Goal: Transaction & Acquisition: Subscribe to service/newsletter

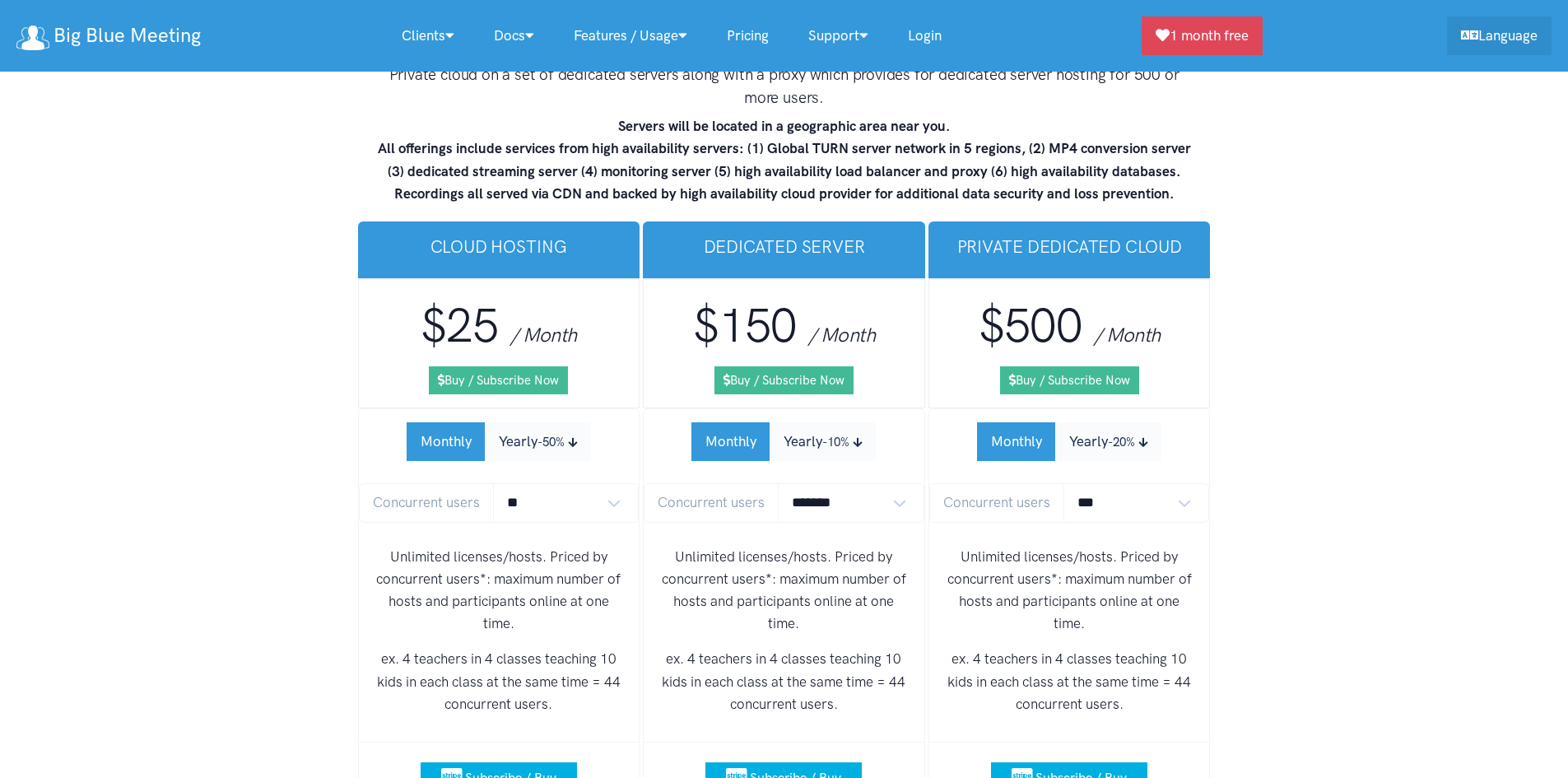
scroll to position [9864, 0]
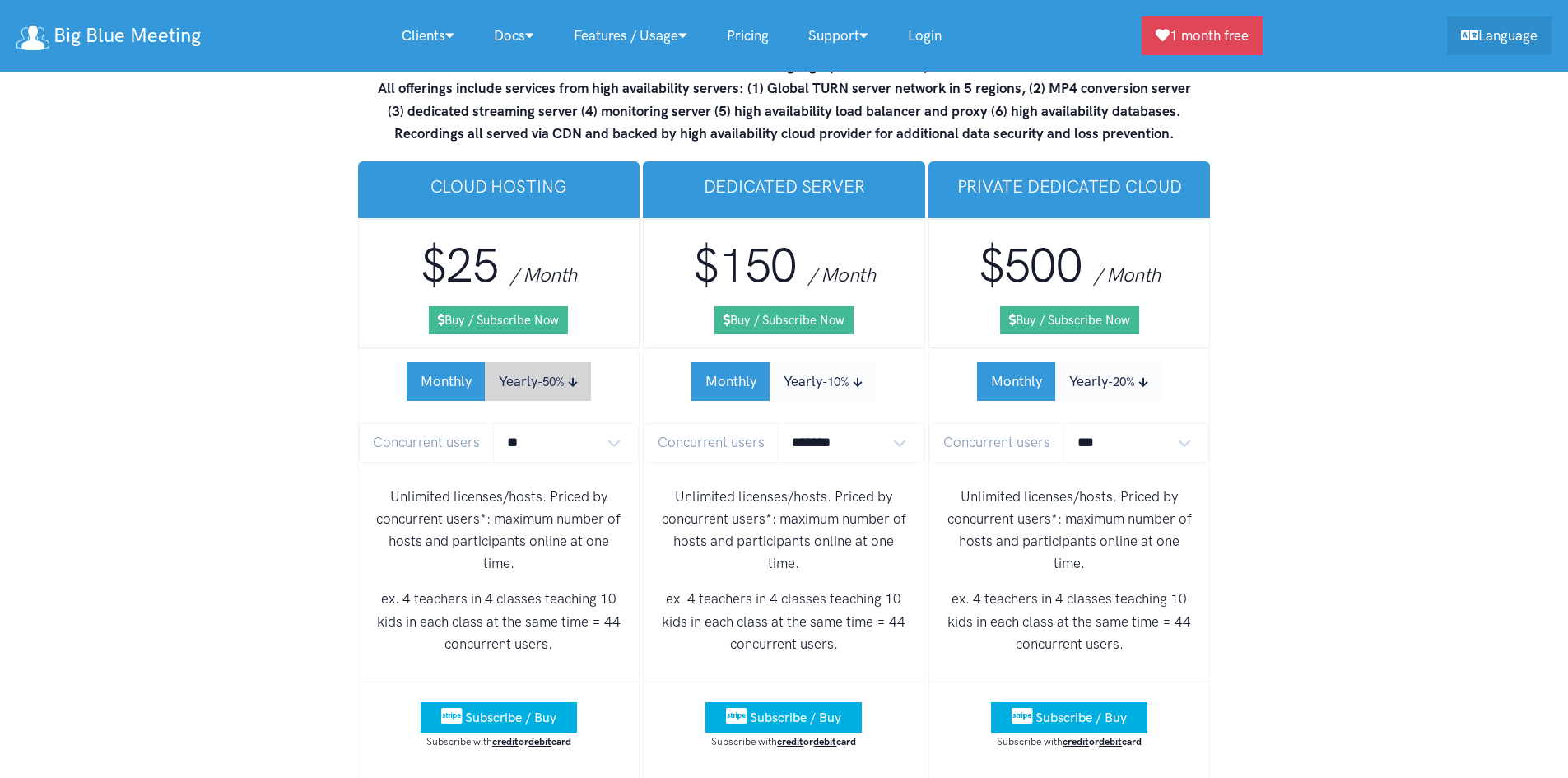
click at [548, 374] on small "-50%" at bounding box center [550, 381] width 27 height 15
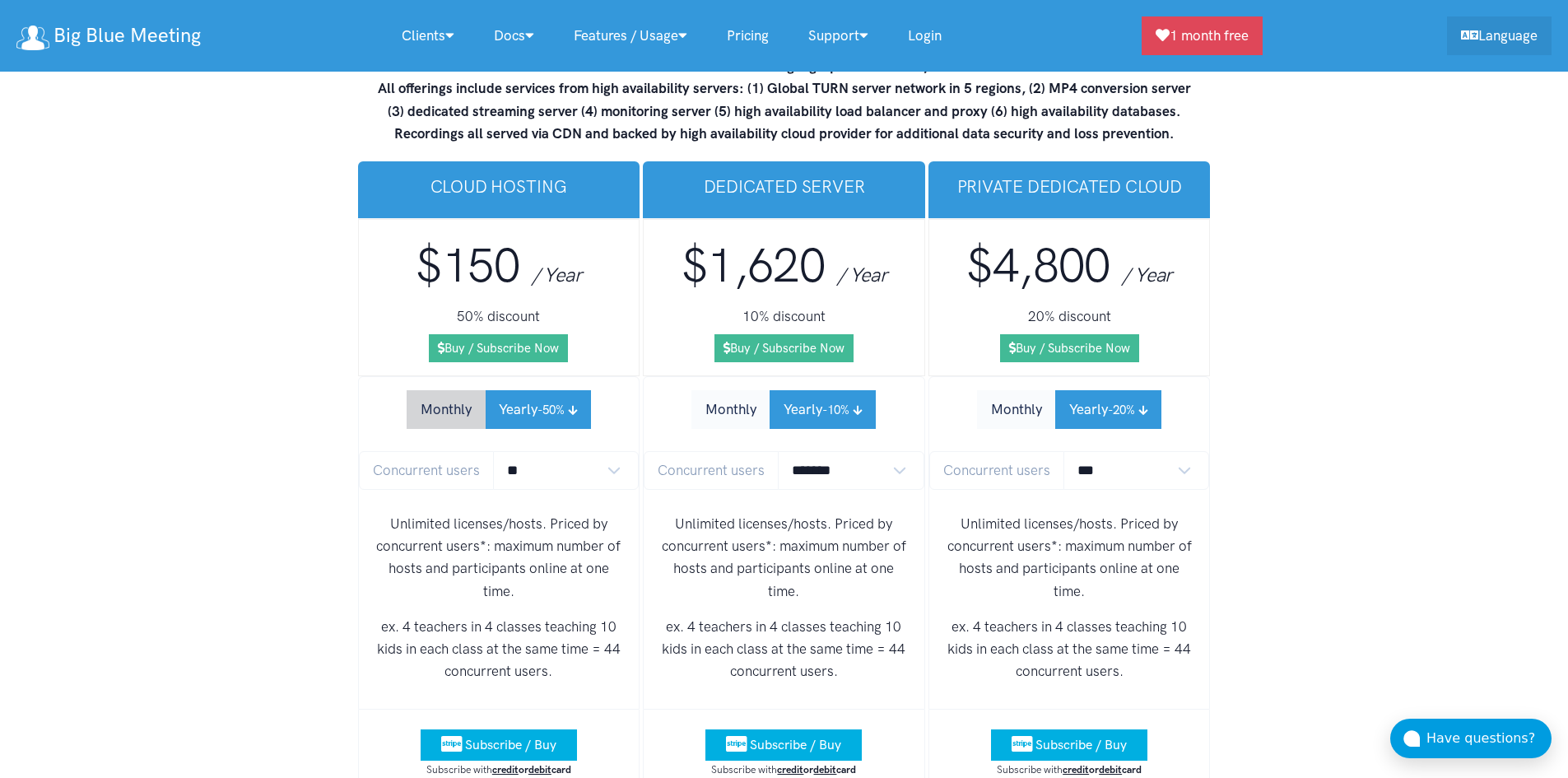
click at [460, 390] on button "Monthly" at bounding box center [446, 409] width 79 height 39
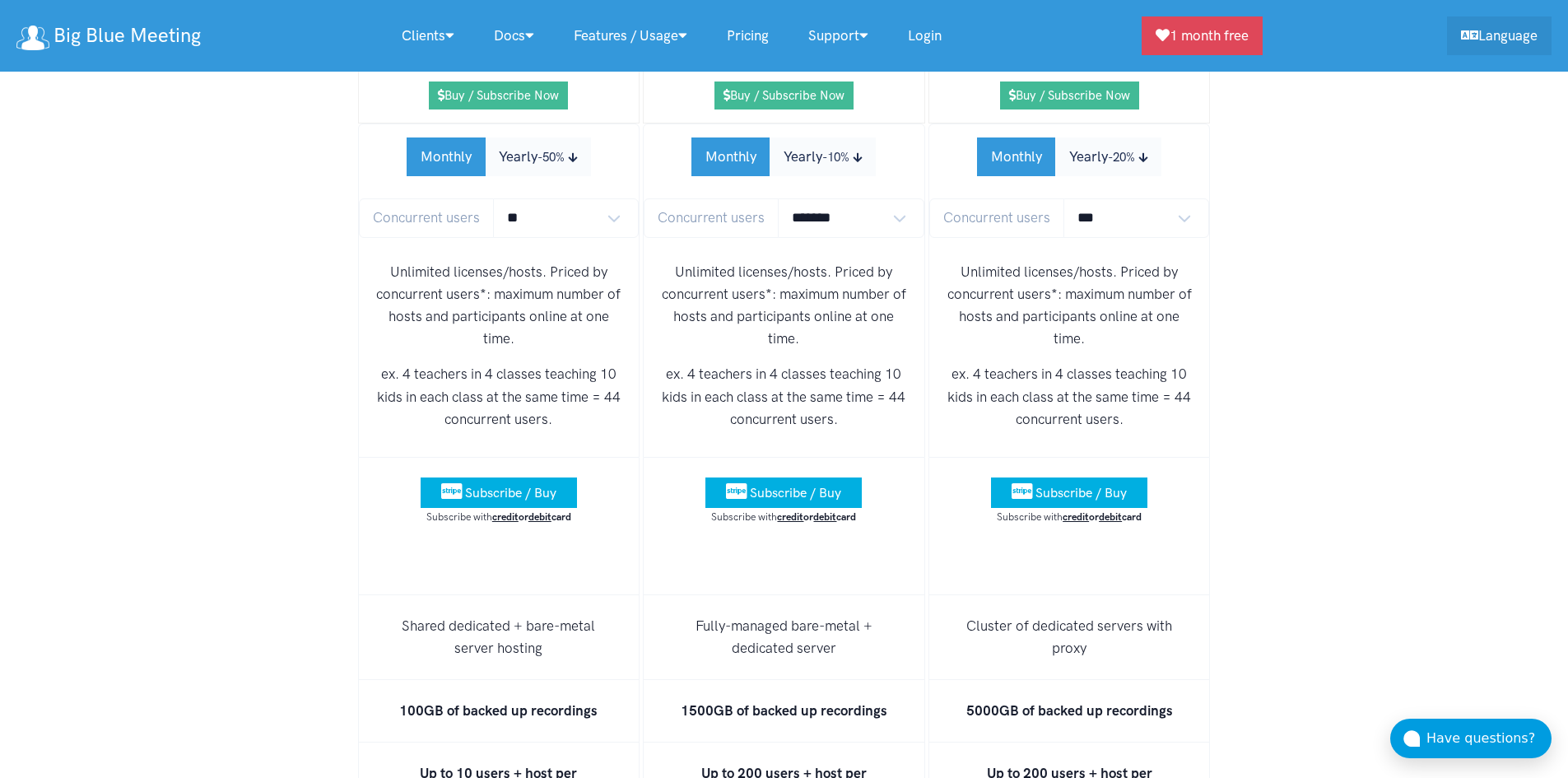
scroll to position [10111, 0]
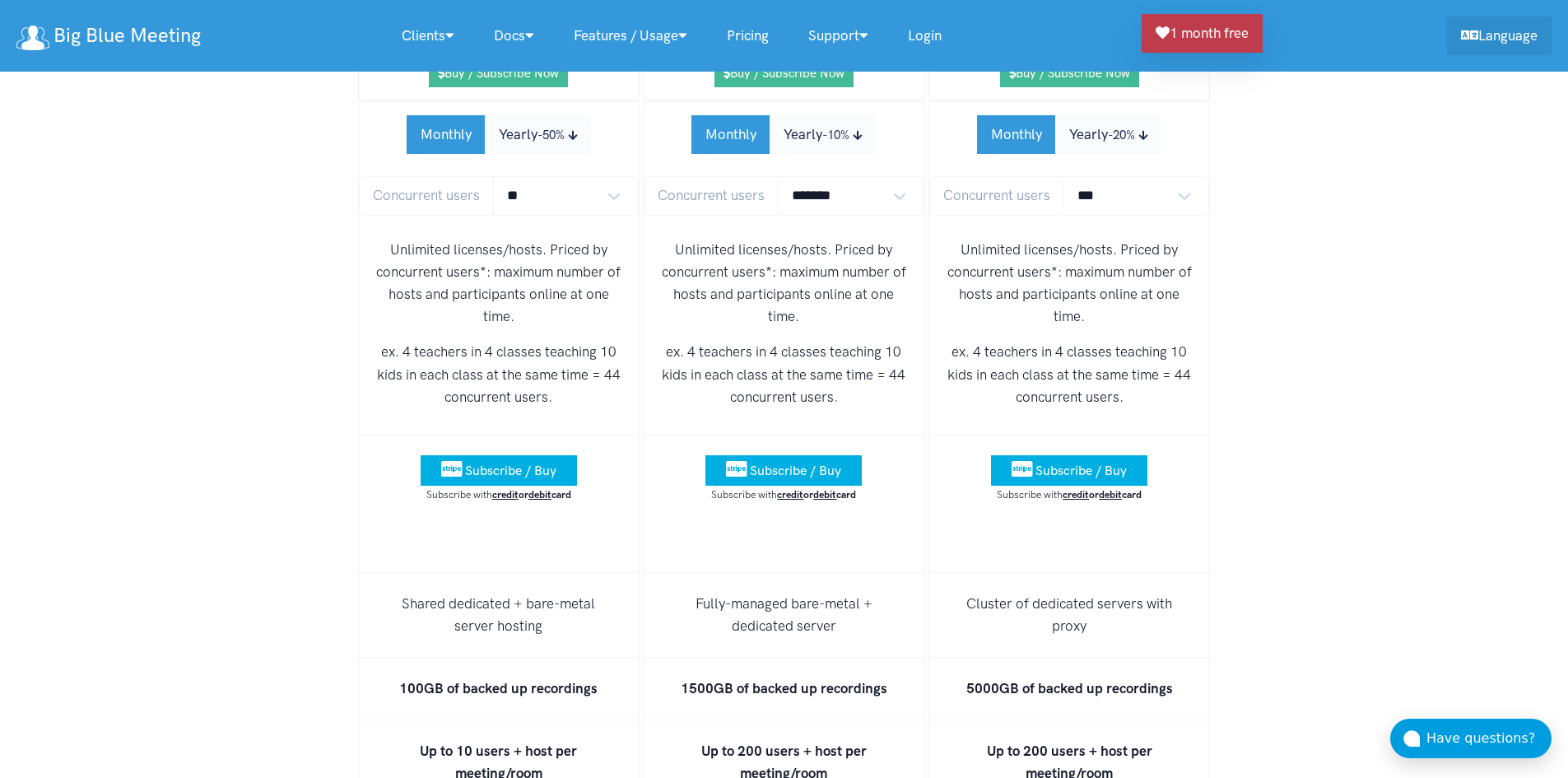
click at [1201, 26] on link "1 month free" at bounding box center [1201, 33] width 121 height 39
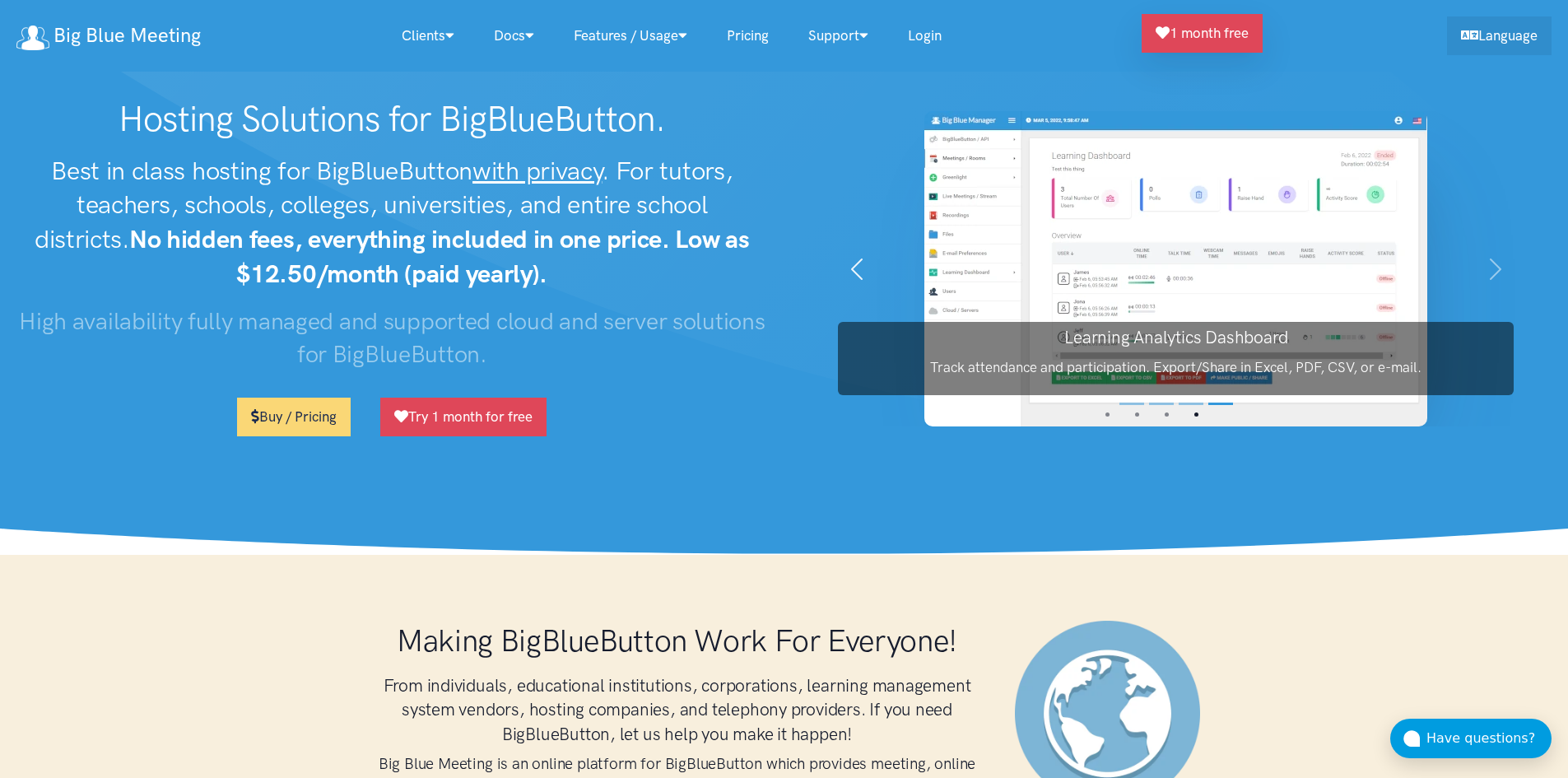
scroll to position [0, 0]
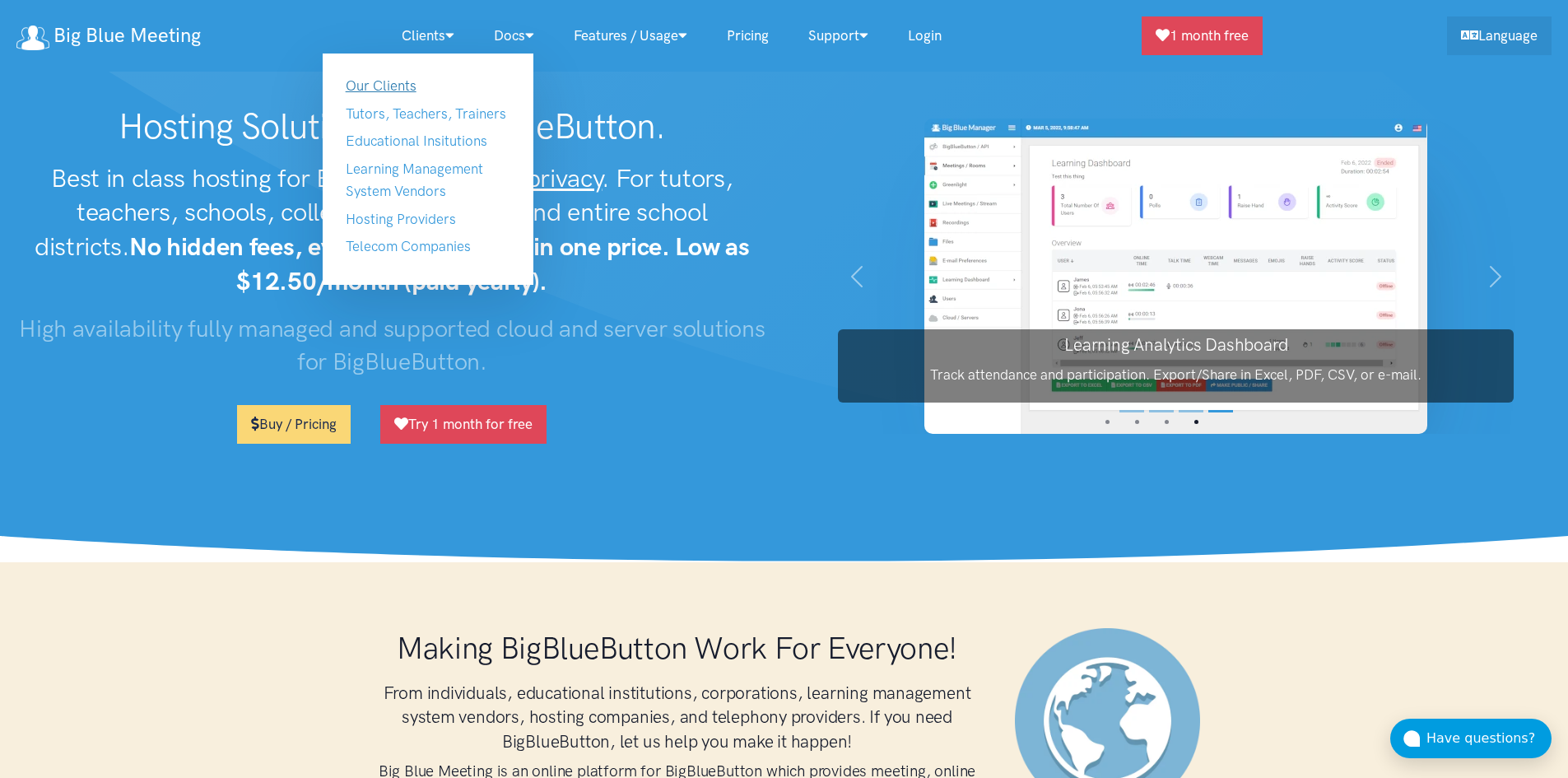
click at [386, 81] on link "Our Clients" at bounding box center [381, 85] width 71 height 16
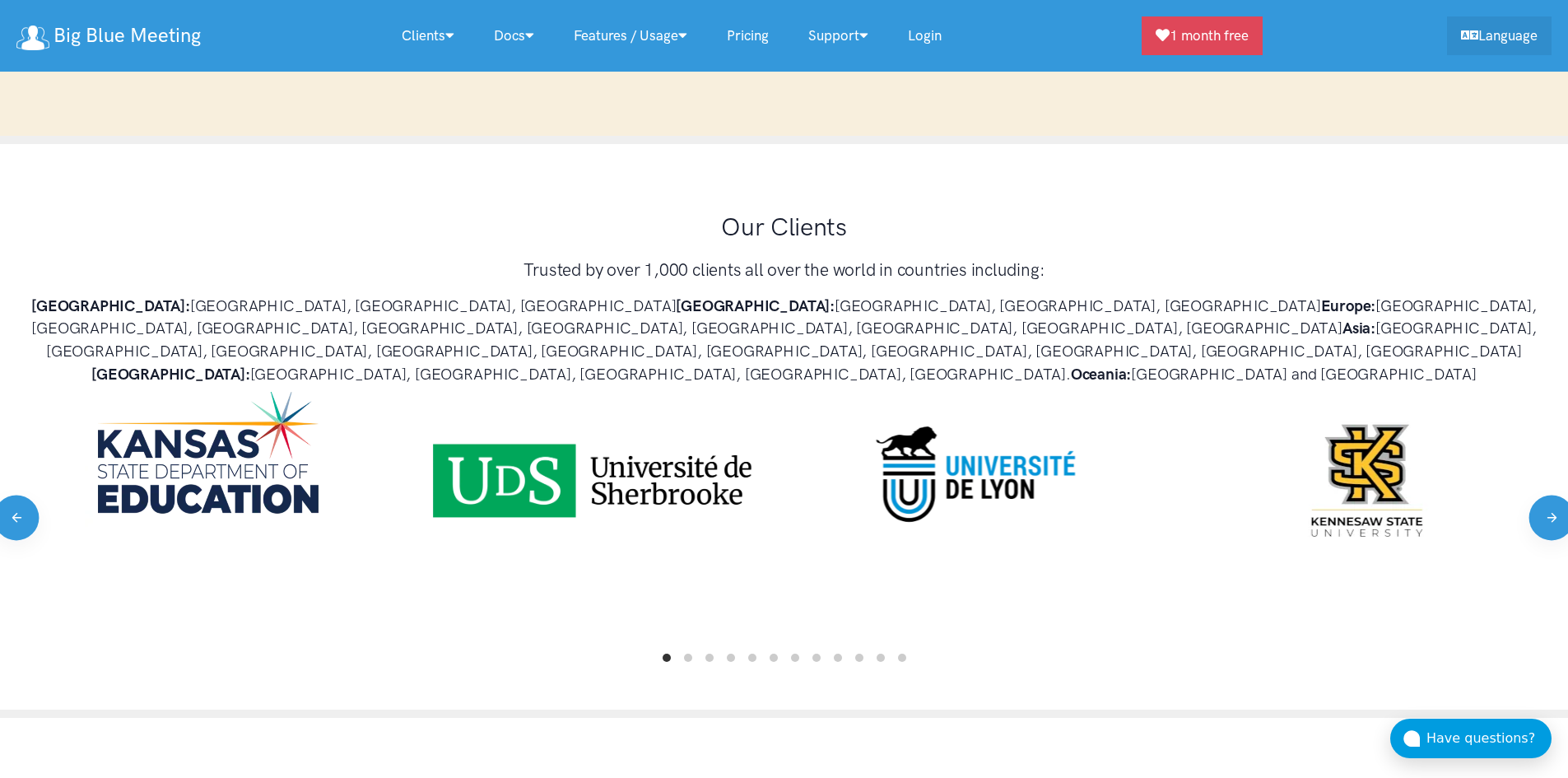
scroll to position [837, 0]
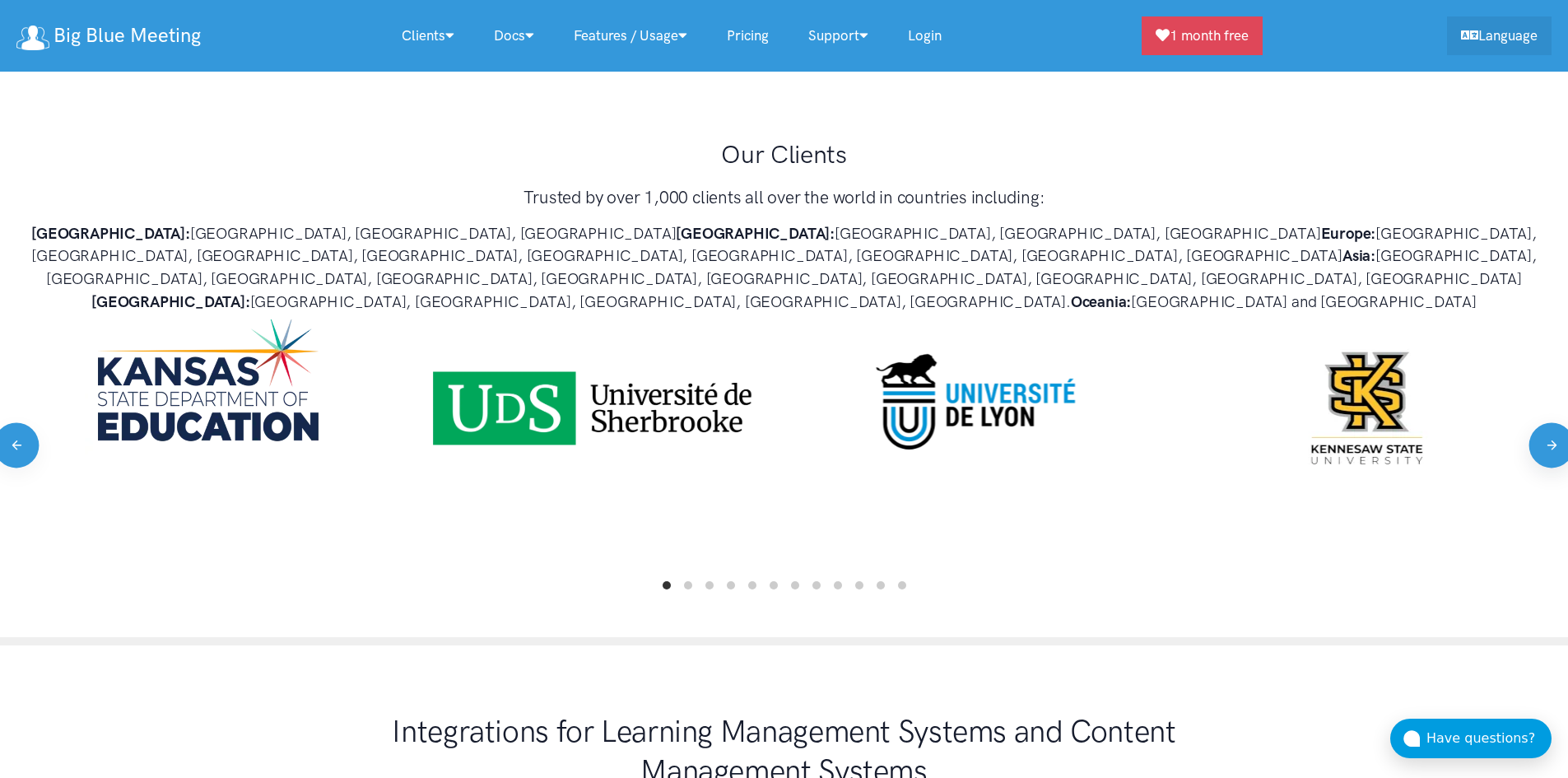
click at [1539, 422] on button "Next" at bounding box center [1550, 444] width 45 height 45
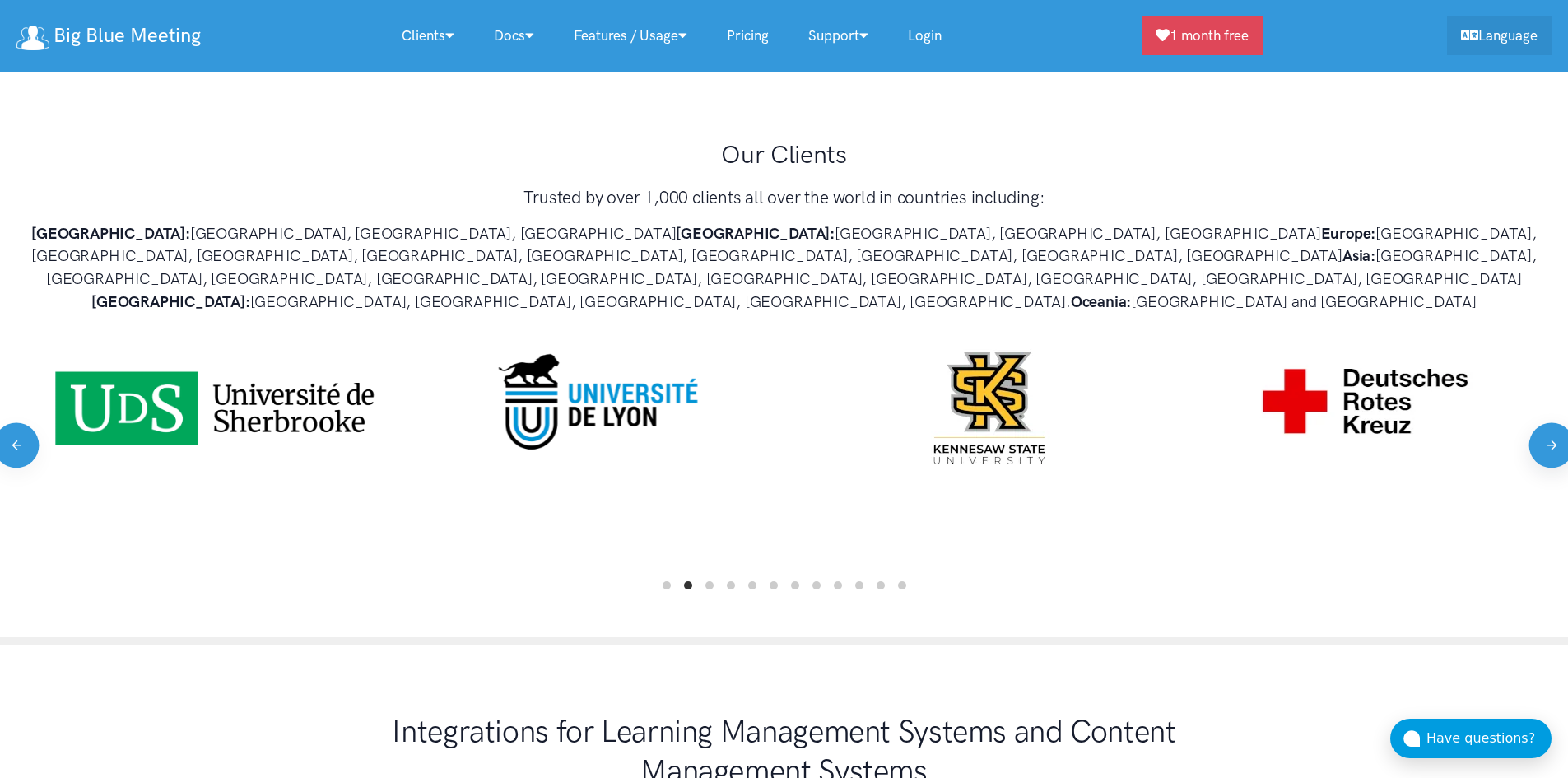
click at [1539, 422] on button "Next" at bounding box center [1550, 444] width 45 height 45
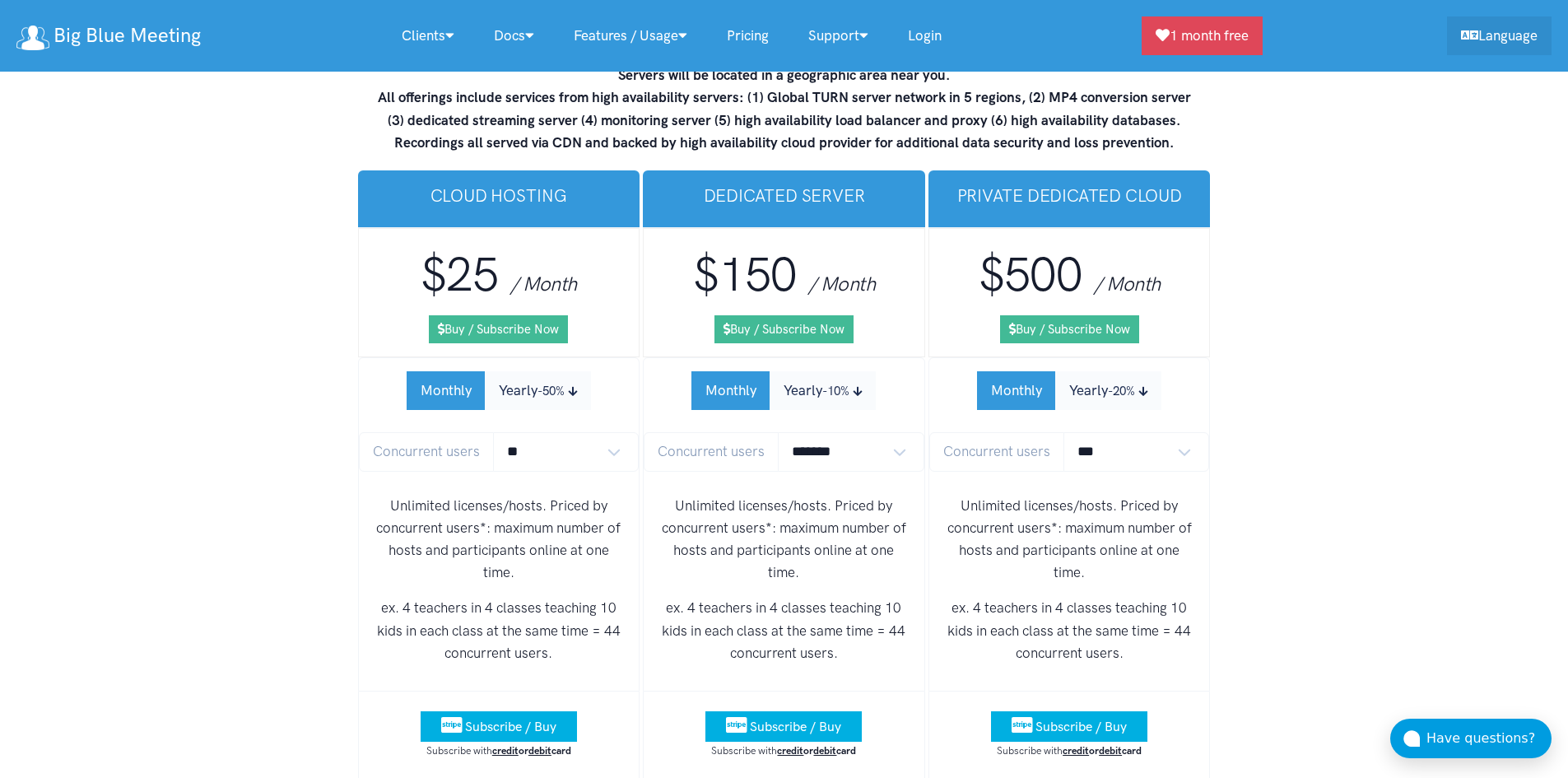
scroll to position [9811, 0]
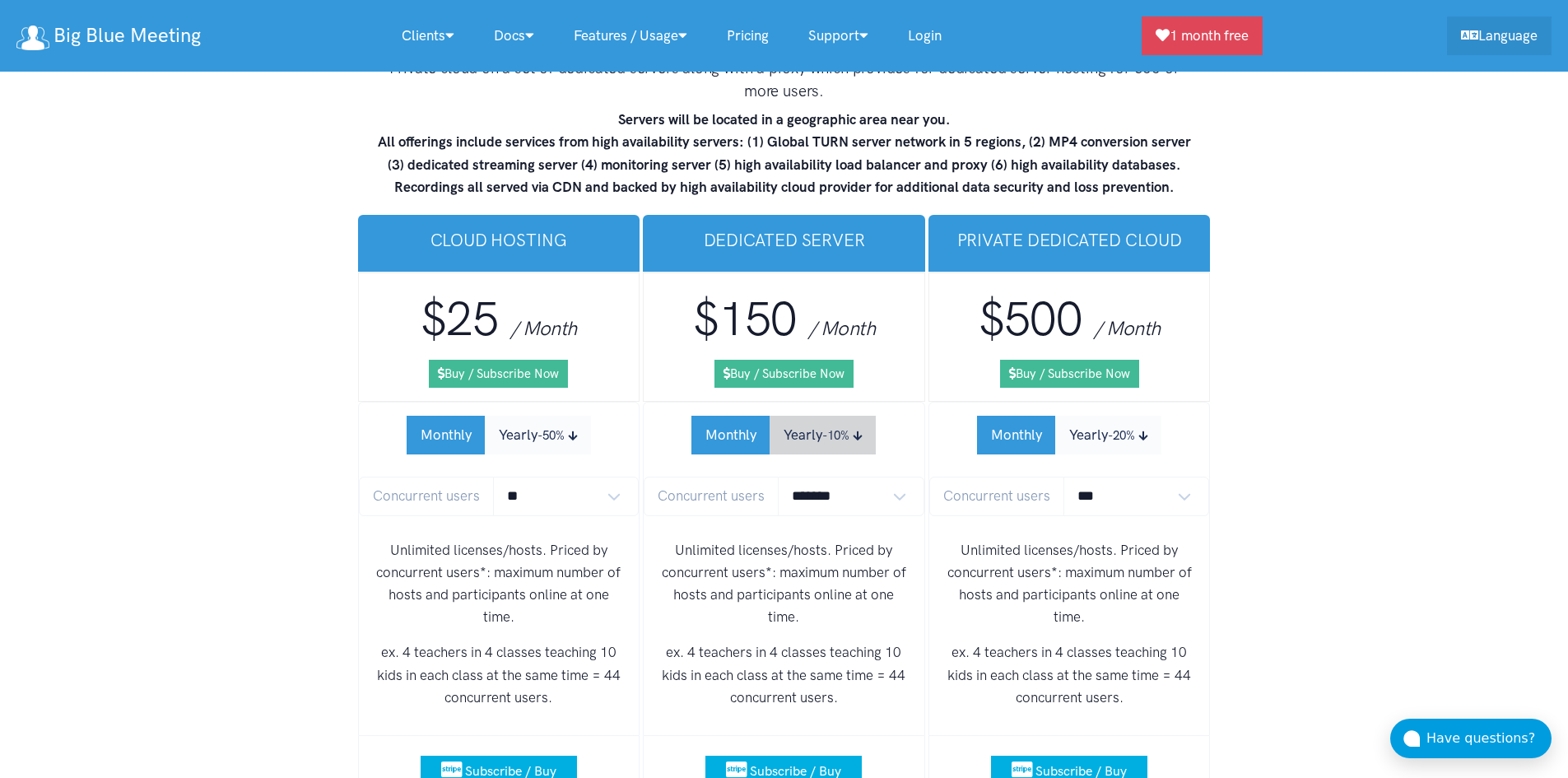
click at [876, 416] on button "Yearly -10%" at bounding box center [822, 435] width 106 height 39
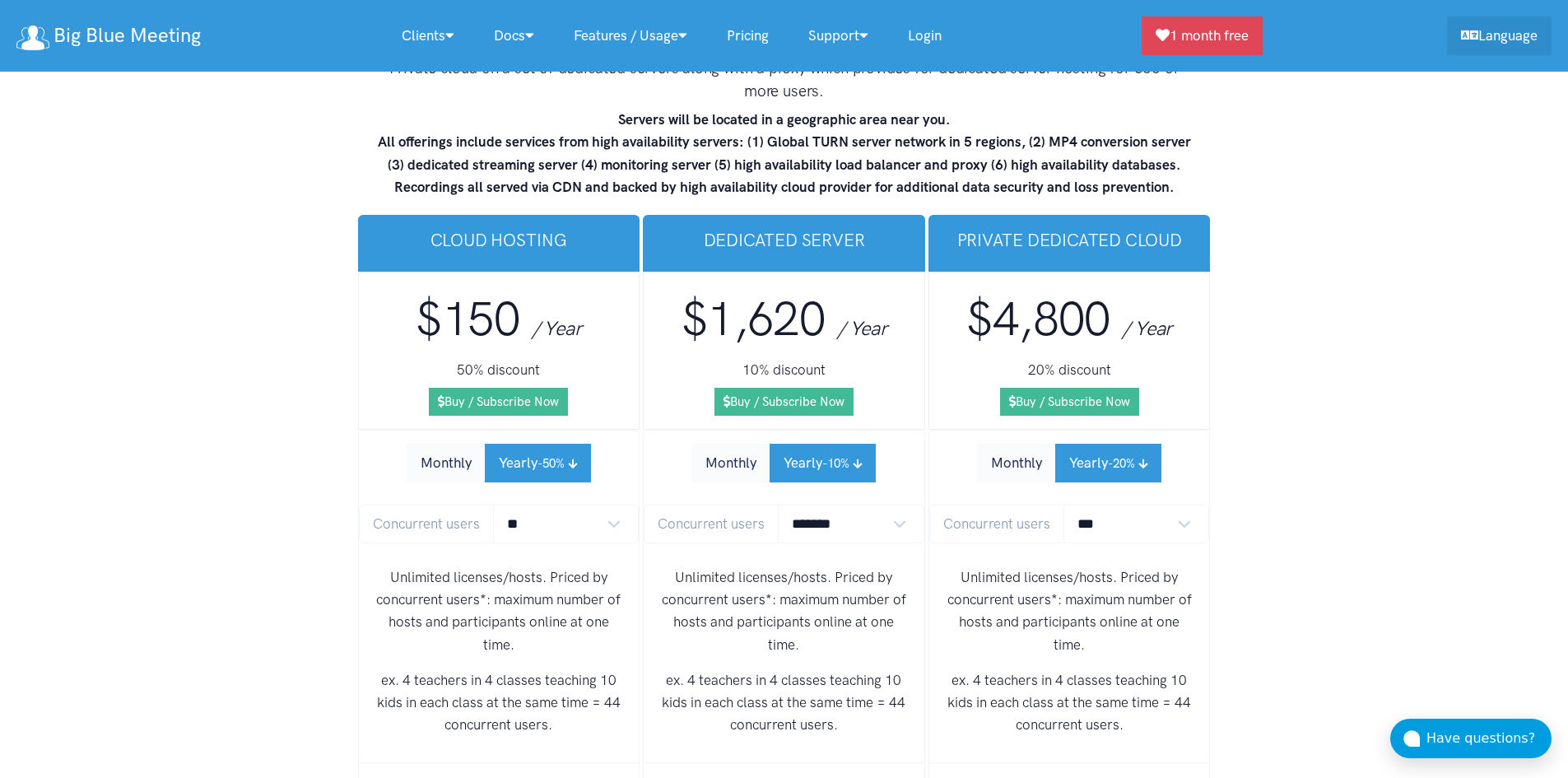
click at [863, 430] on li "Monthly Yearly -10% Concurrent users ******* ******* ******* Unlimited licenses…" at bounding box center [784, 597] width 282 height 334
click at [737, 444] on button "Monthly" at bounding box center [730, 463] width 79 height 39
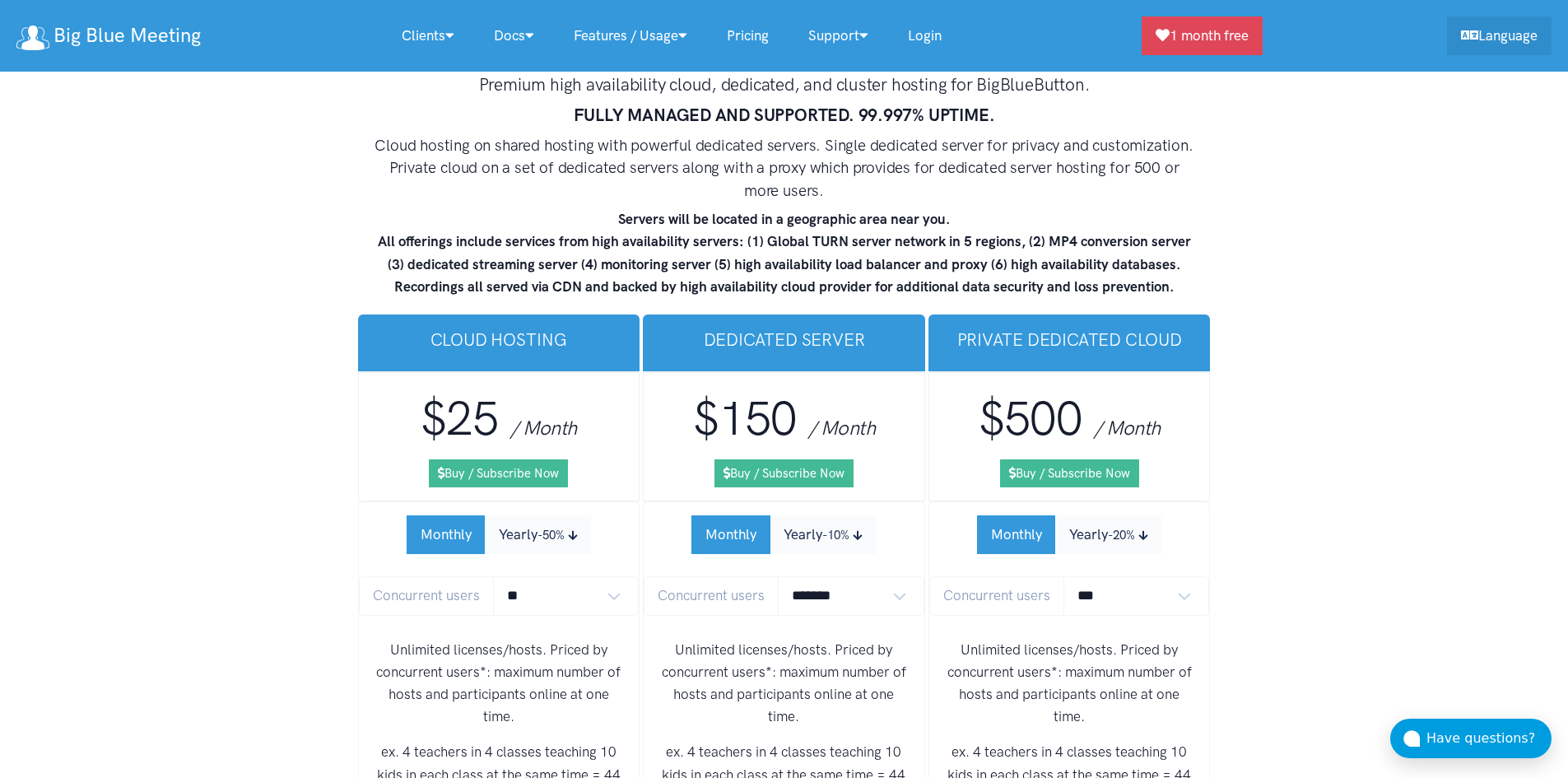
scroll to position [9482, 0]
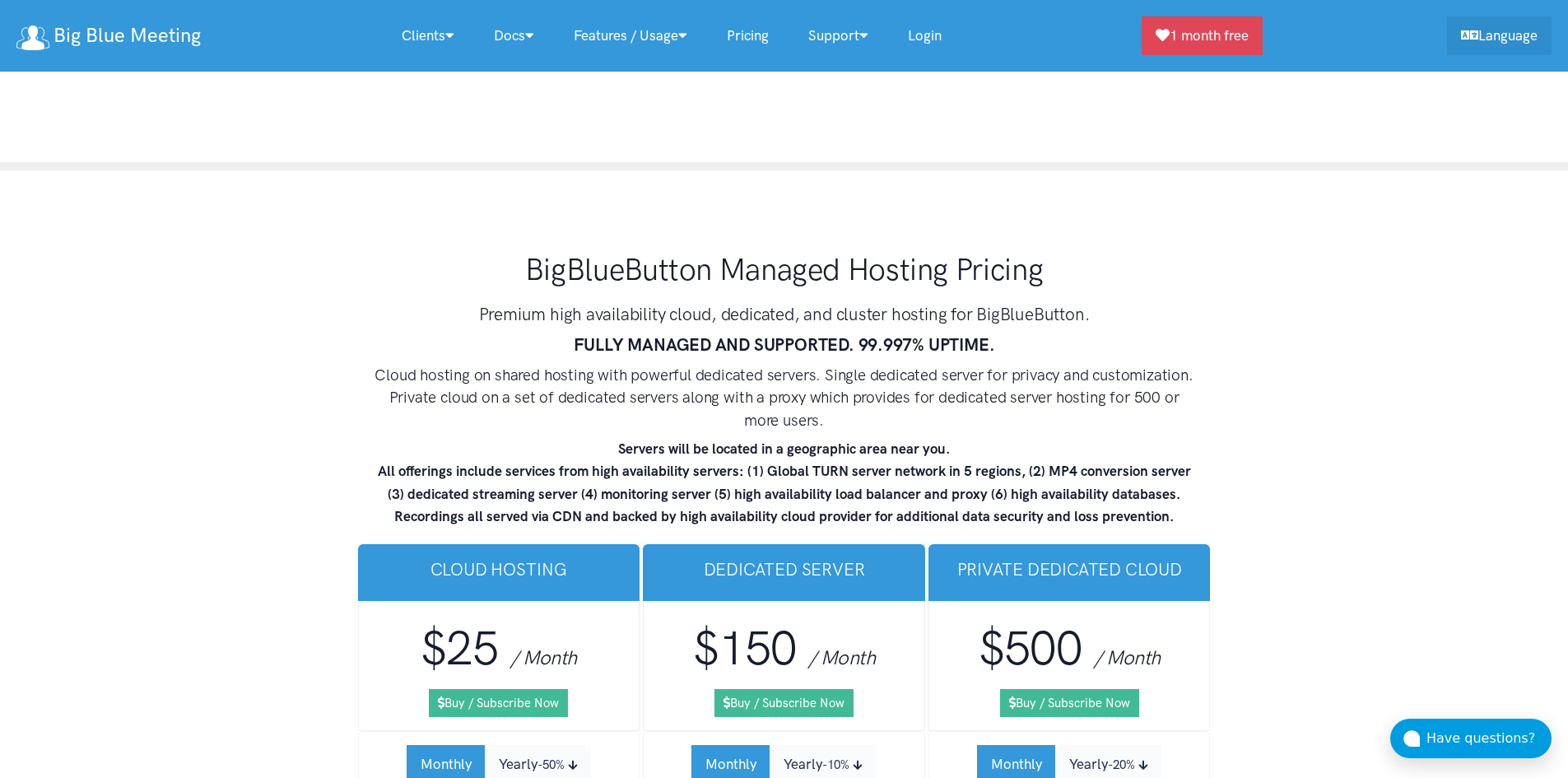
click at [943, 37] on link "Login" at bounding box center [924, 35] width 73 height 35
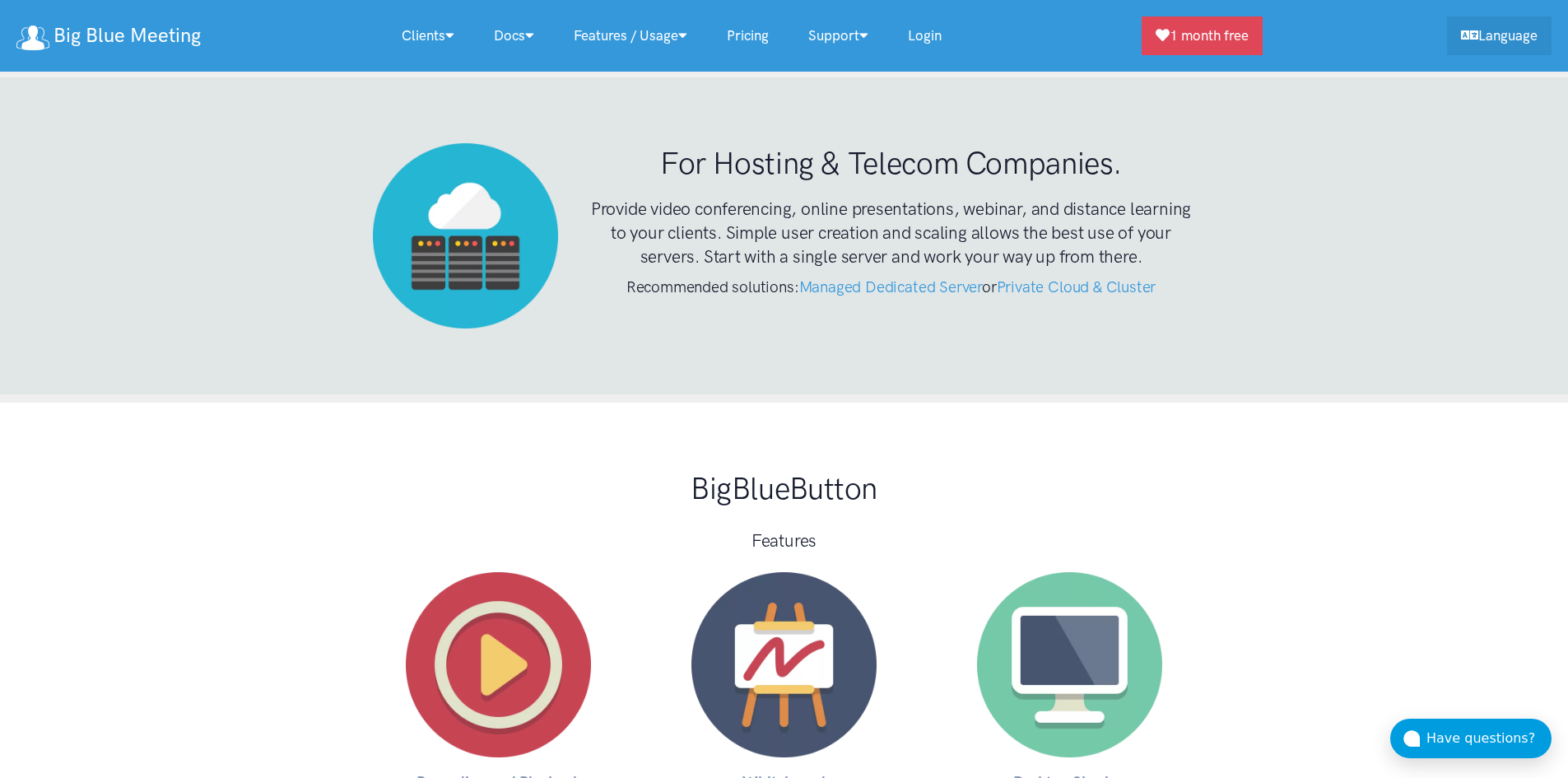
scroll to position [4462, 0]
